Goal: Information Seeking & Learning: Understand process/instructions

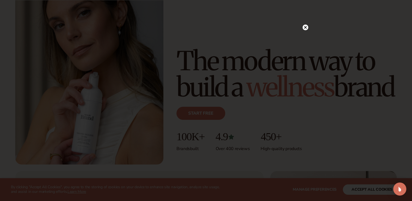
scroll to position [56, 0]
click at [305, 39] on circle at bounding box center [305, 39] width 6 height 6
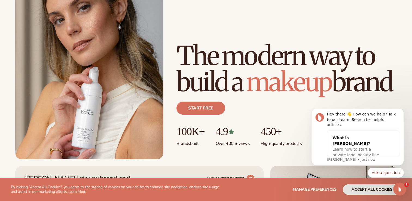
scroll to position [0, 0]
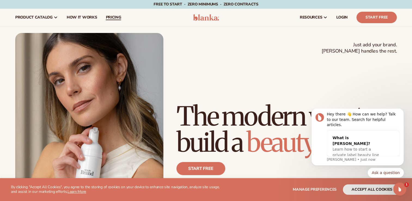
click at [110, 17] on span "pricing" at bounding box center [113, 17] width 15 height 4
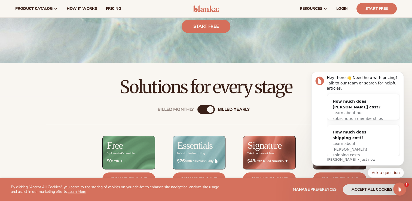
scroll to position [112, 0]
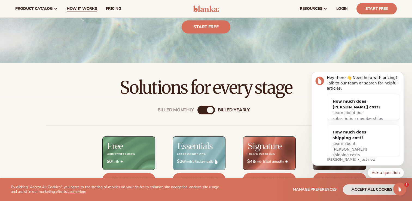
click at [74, 8] on span "How It Works" at bounding box center [82, 9] width 30 height 4
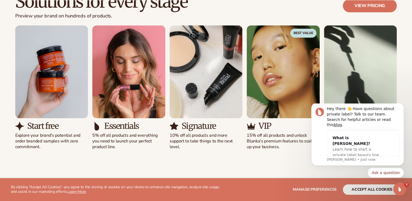
scroll to position [358, 0]
